Goal: Transaction & Acquisition: Download file/media

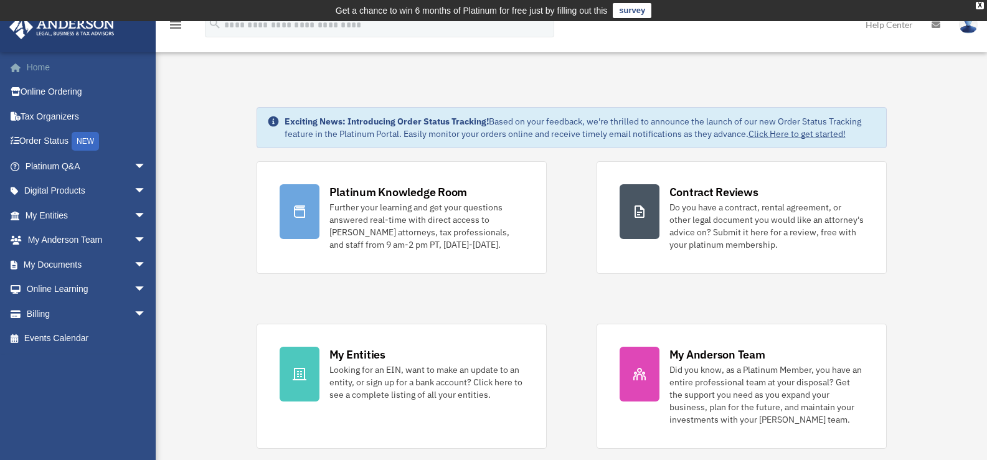
click at [29, 65] on link "Home" at bounding box center [87, 67] width 156 height 25
click at [939, 26] on icon at bounding box center [936, 25] width 9 height 9
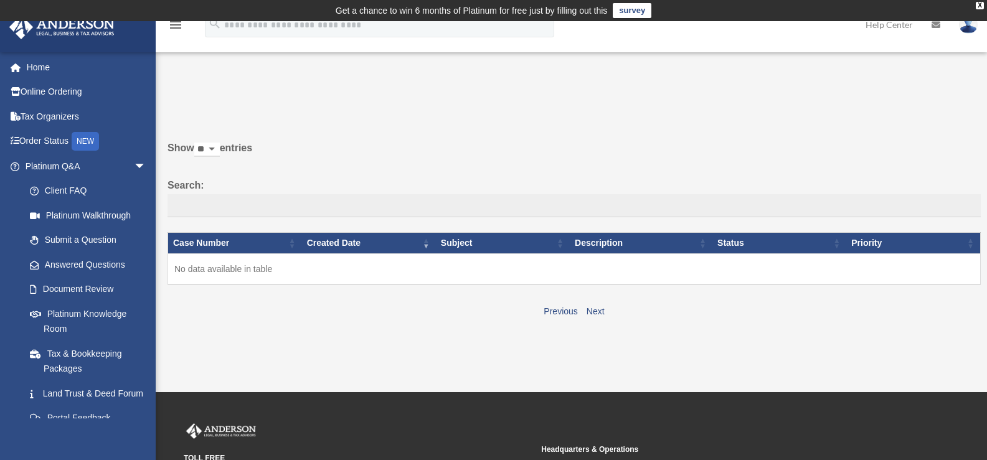
click at [938, 23] on icon at bounding box center [936, 25] width 9 height 9
click at [971, 26] on img at bounding box center [968, 25] width 19 height 18
click at [173, 24] on icon "menu" at bounding box center [175, 24] width 15 height 15
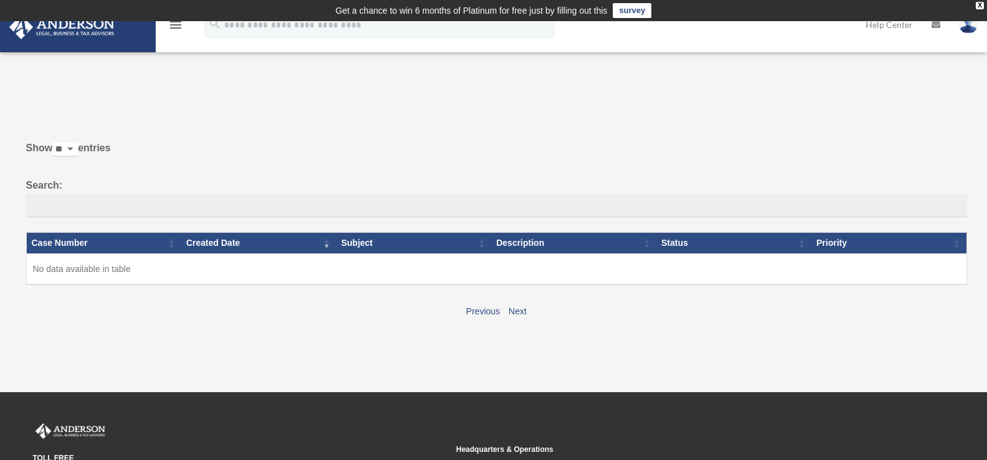
click at [173, 24] on icon "menu" at bounding box center [175, 24] width 15 height 15
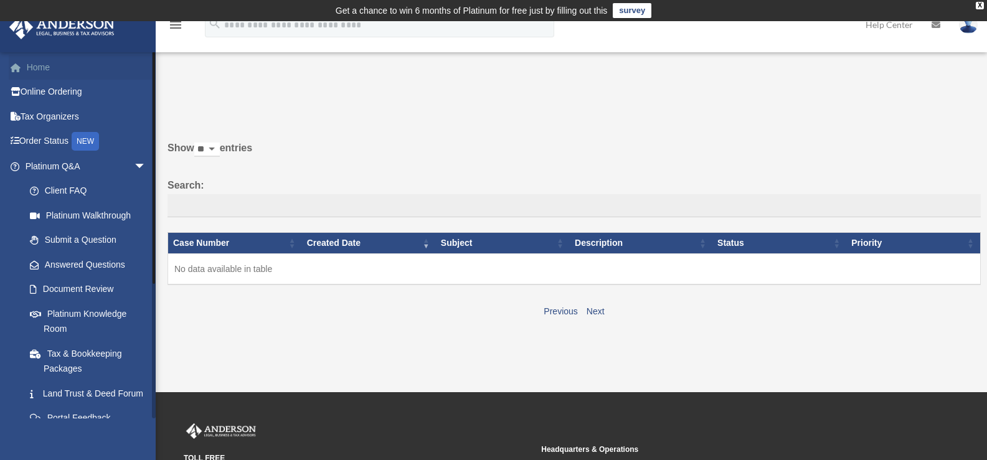
click at [29, 66] on link "Home" at bounding box center [87, 67] width 156 height 25
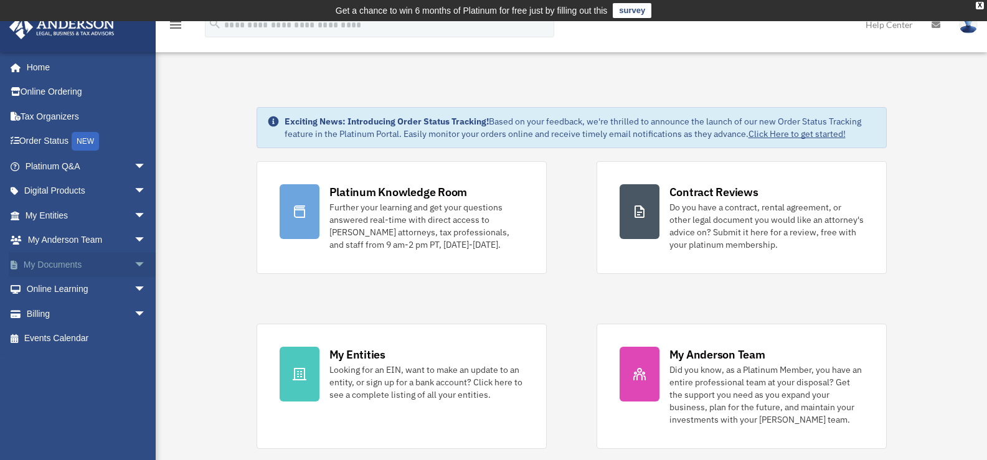
click at [134, 260] on span "arrow_drop_down" at bounding box center [146, 265] width 25 height 26
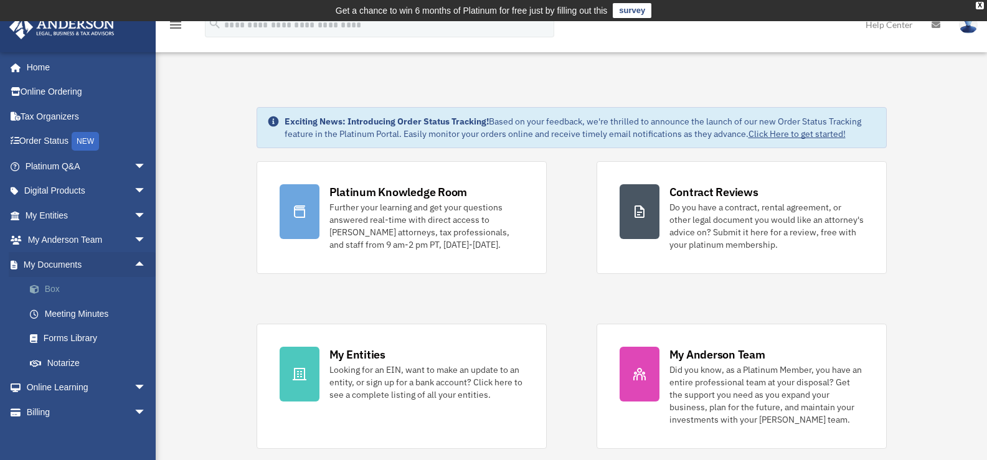
click at [53, 287] on link "Box" at bounding box center [91, 289] width 148 height 25
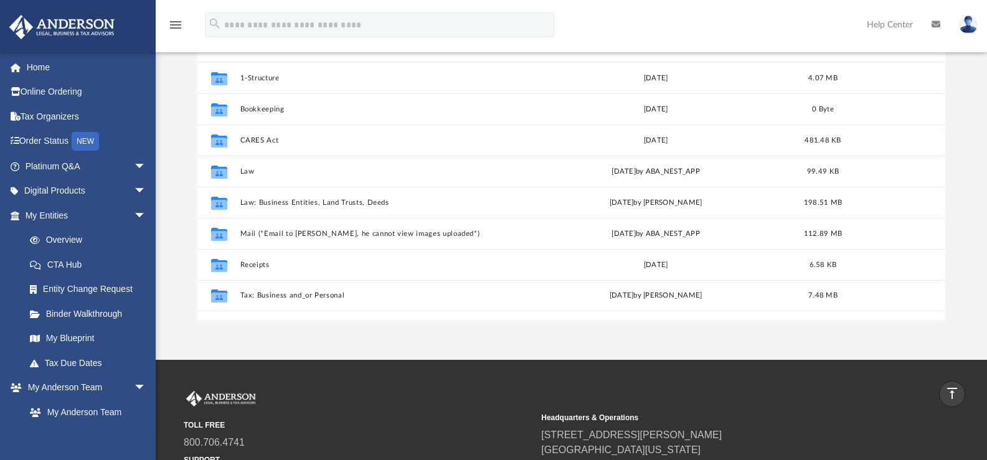
scroll to position [175, 0]
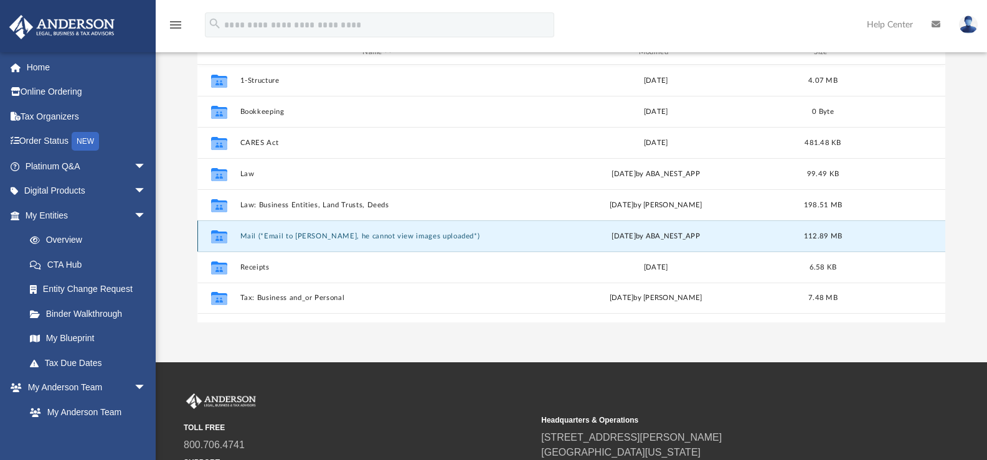
click at [306, 232] on button "Mail (*Email to [PERSON_NAME], he cannot view images uploaded*)" at bounding box center [377, 236] width 274 height 8
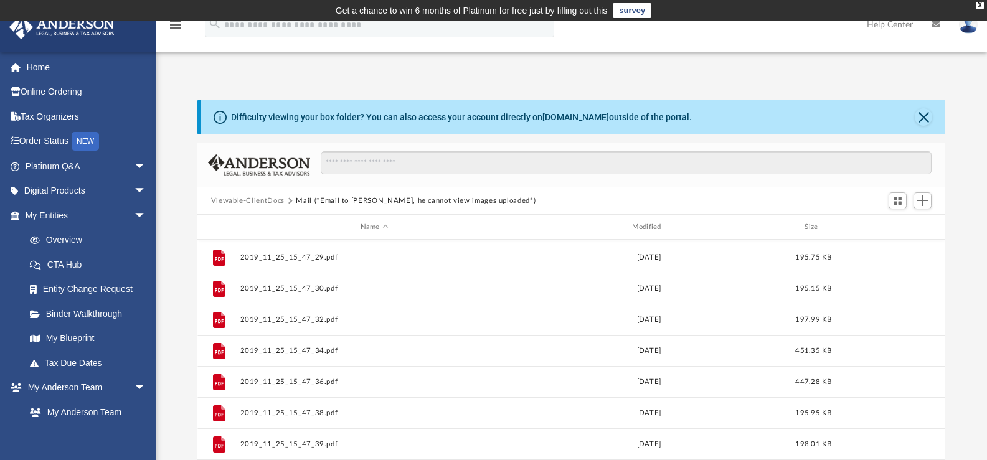
scroll to position [0, 0]
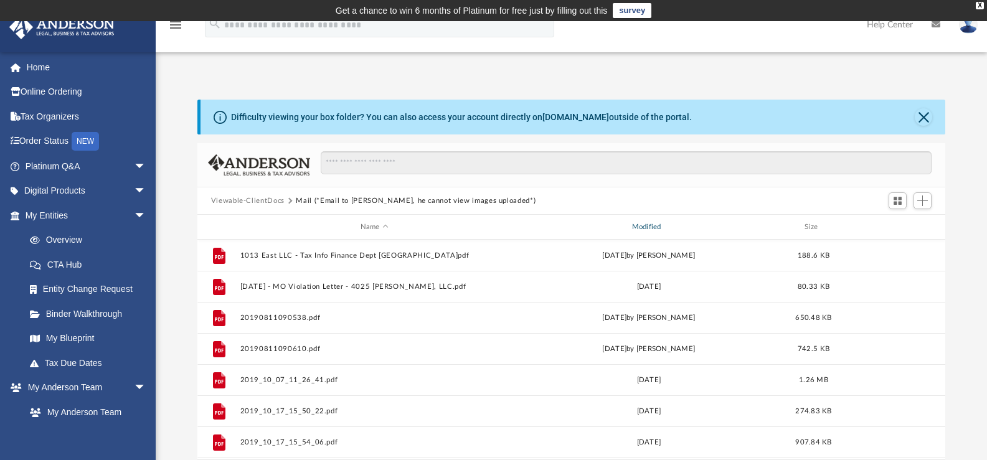
click at [665, 227] on div "Modified" at bounding box center [648, 227] width 269 height 11
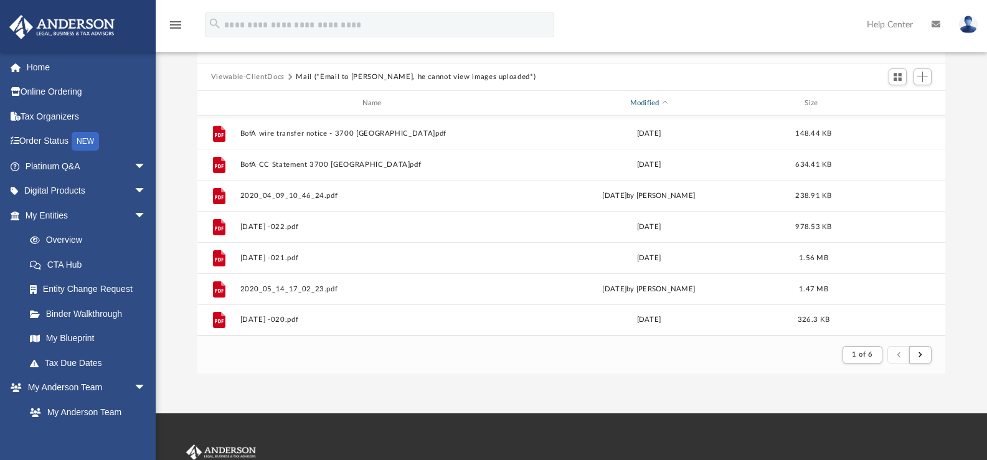
scroll to position [125, 0]
click at [895, 74] on span "Switch to Grid View" at bounding box center [898, 76] width 11 height 11
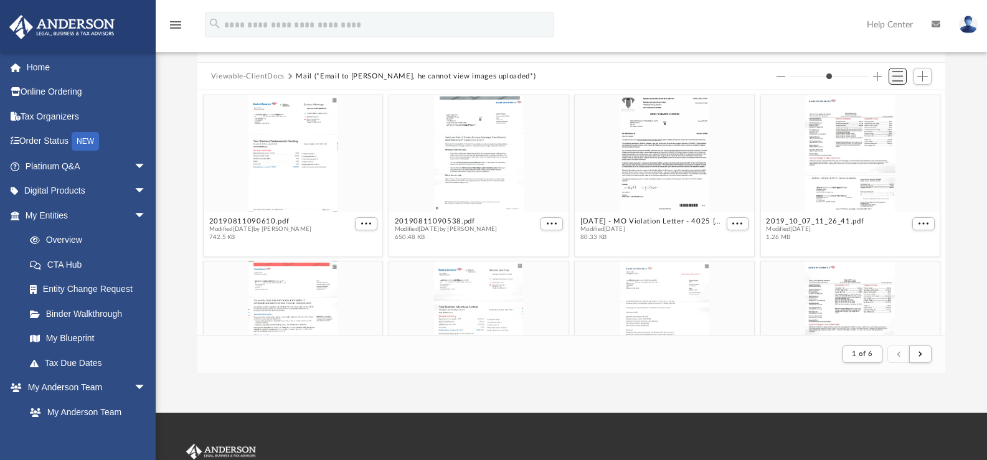
scroll to position [235, 739]
click at [898, 72] on span "Switch to List View" at bounding box center [898, 76] width 11 height 11
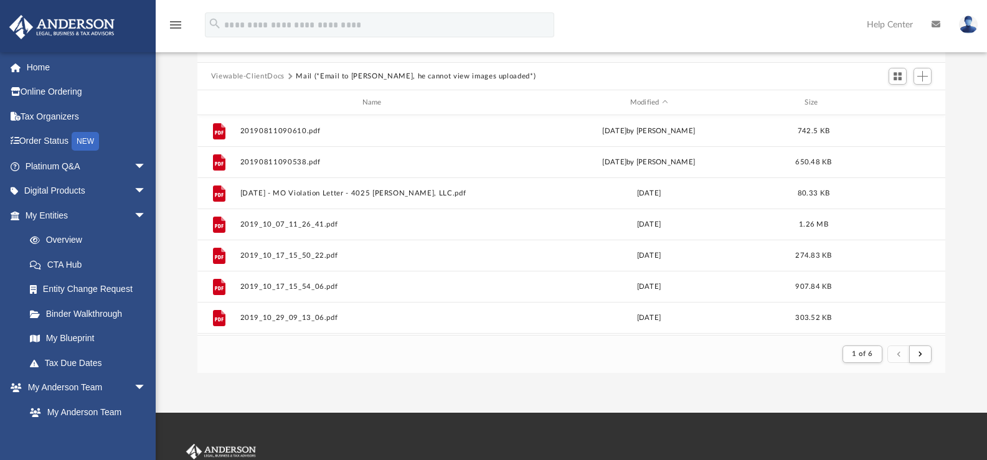
click at [647, 96] on div "Name Modified Size" at bounding box center [571, 102] width 749 height 25
click at [640, 107] on div "Modified" at bounding box center [648, 102] width 269 height 11
click at [655, 104] on div "Modified" at bounding box center [648, 102] width 269 height 11
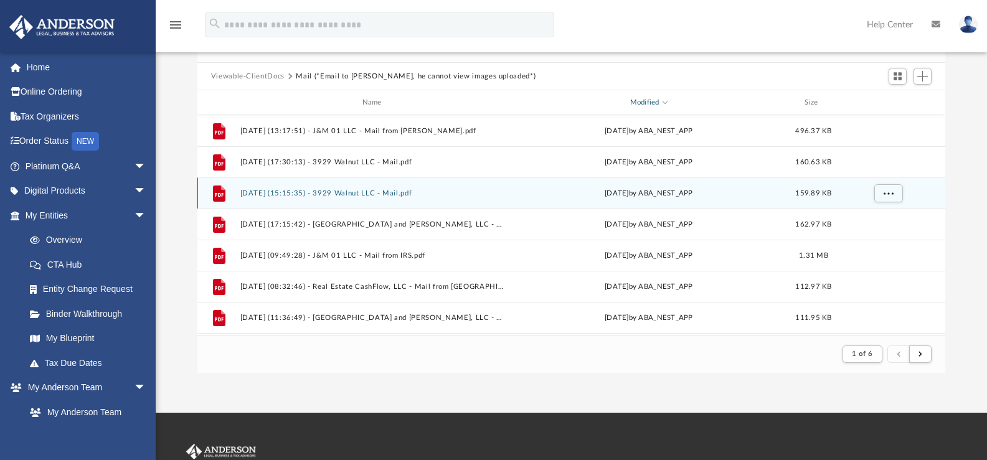
scroll to position [0, 0]
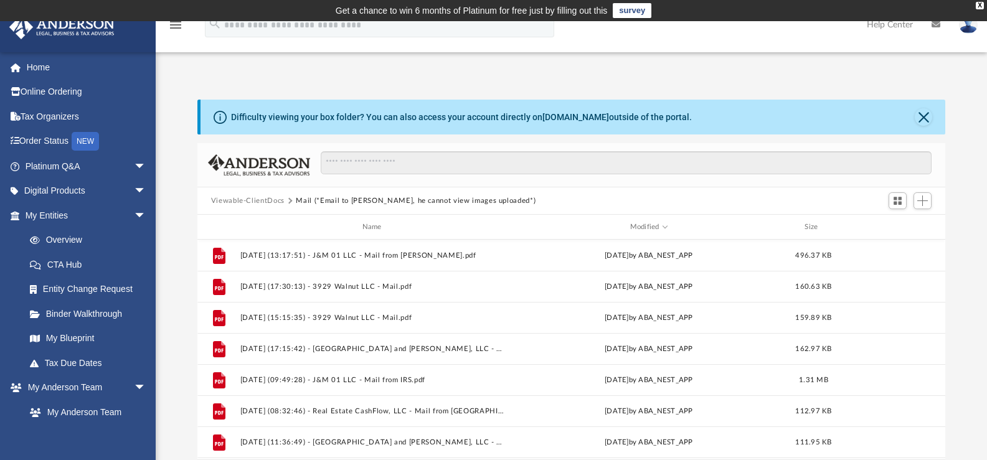
click at [309, 202] on button "Mail (*Email to [PERSON_NAME], he cannot view images uploaded*)" at bounding box center [416, 201] width 240 height 11
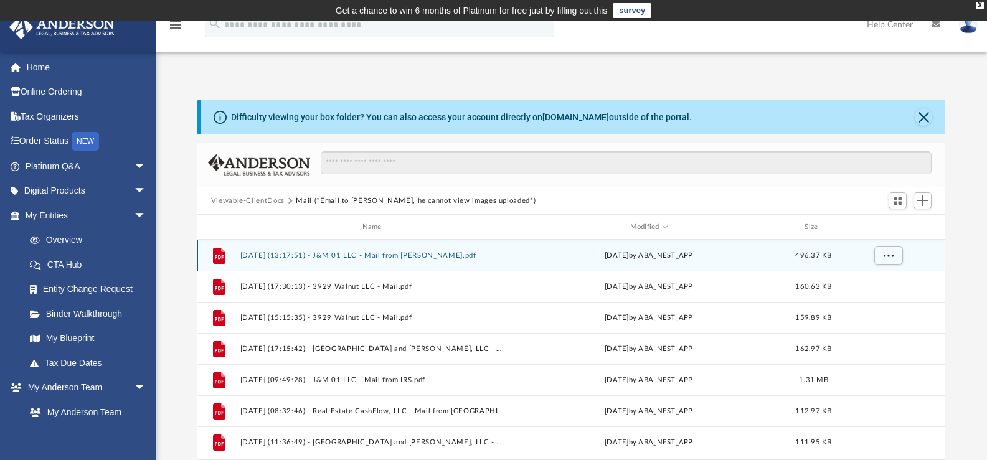
click at [407, 255] on button "[DATE] (13:17:51) - J&M 01 LLC - Mail from [PERSON_NAME].pdf" at bounding box center [374, 256] width 269 height 8
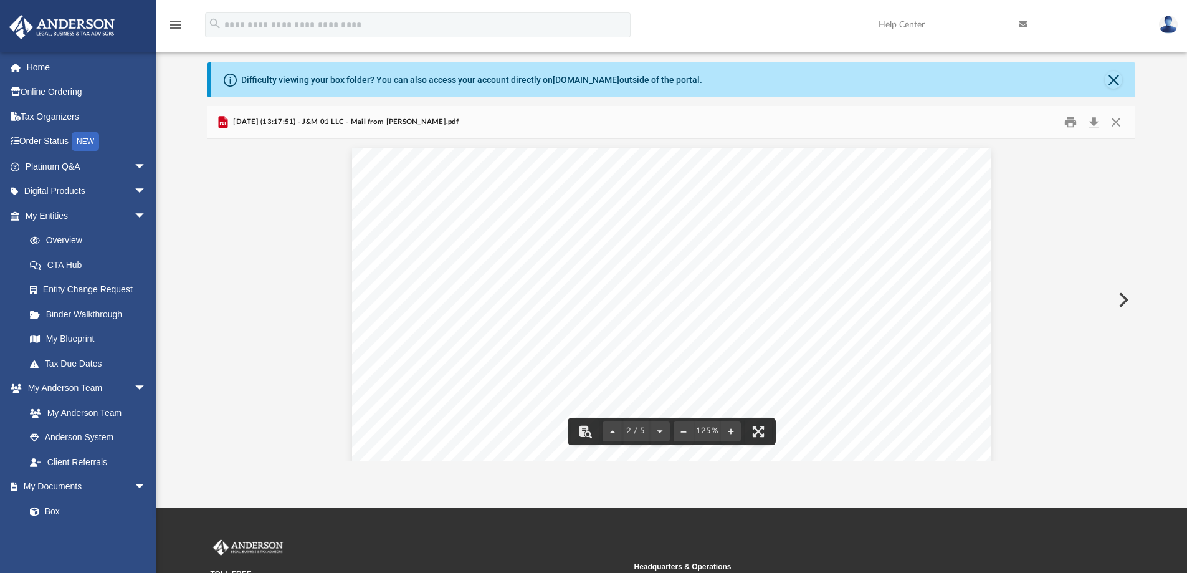
scroll to position [963, 0]
click at [996, 120] on button "Download" at bounding box center [1093, 122] width 22 height 19
